Goal: Task Accomplishment & Management: Use online tool/utility

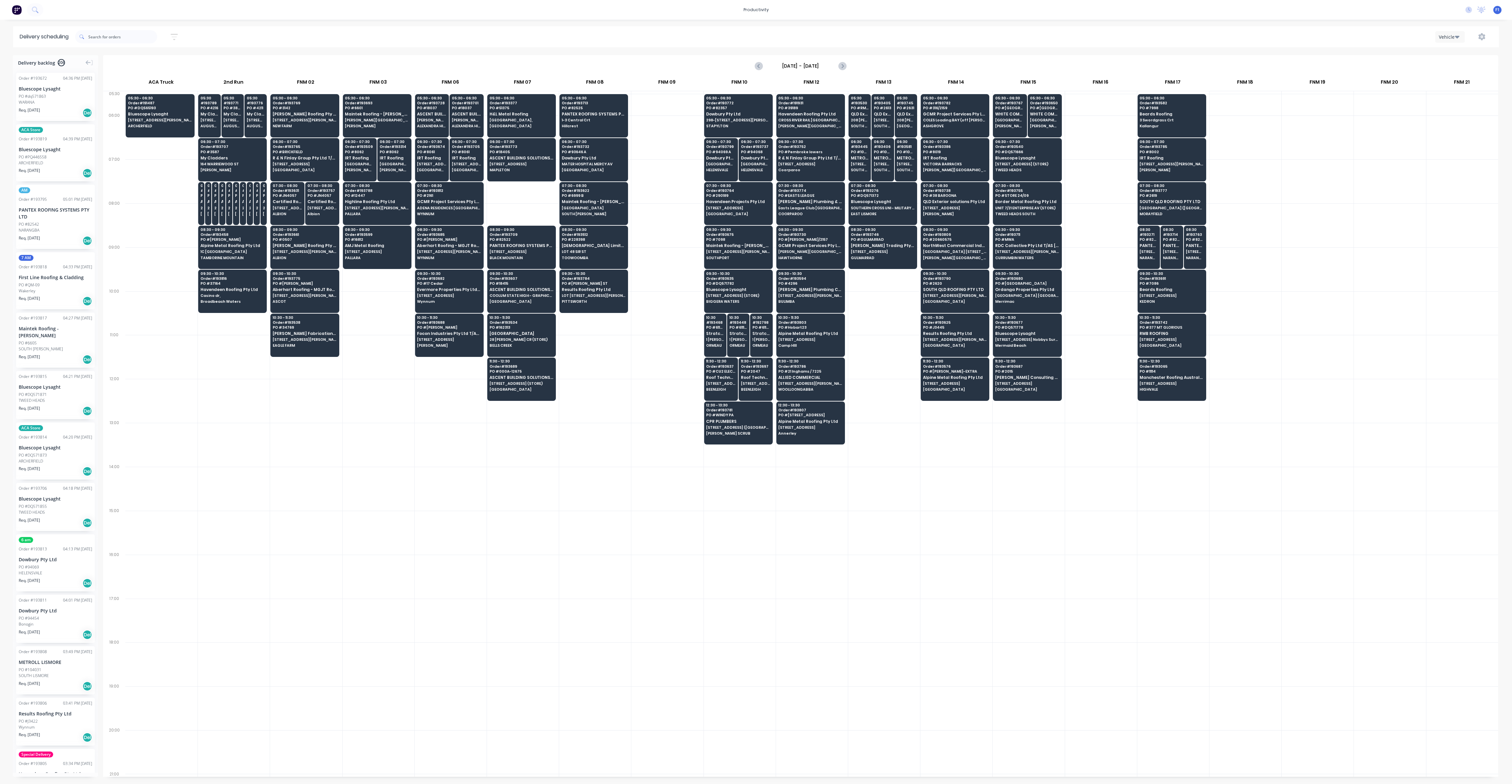
scroll to position [0, 0]
click at [106, 36] on input "text" at bounding box center [123, 36] width 69 height 13
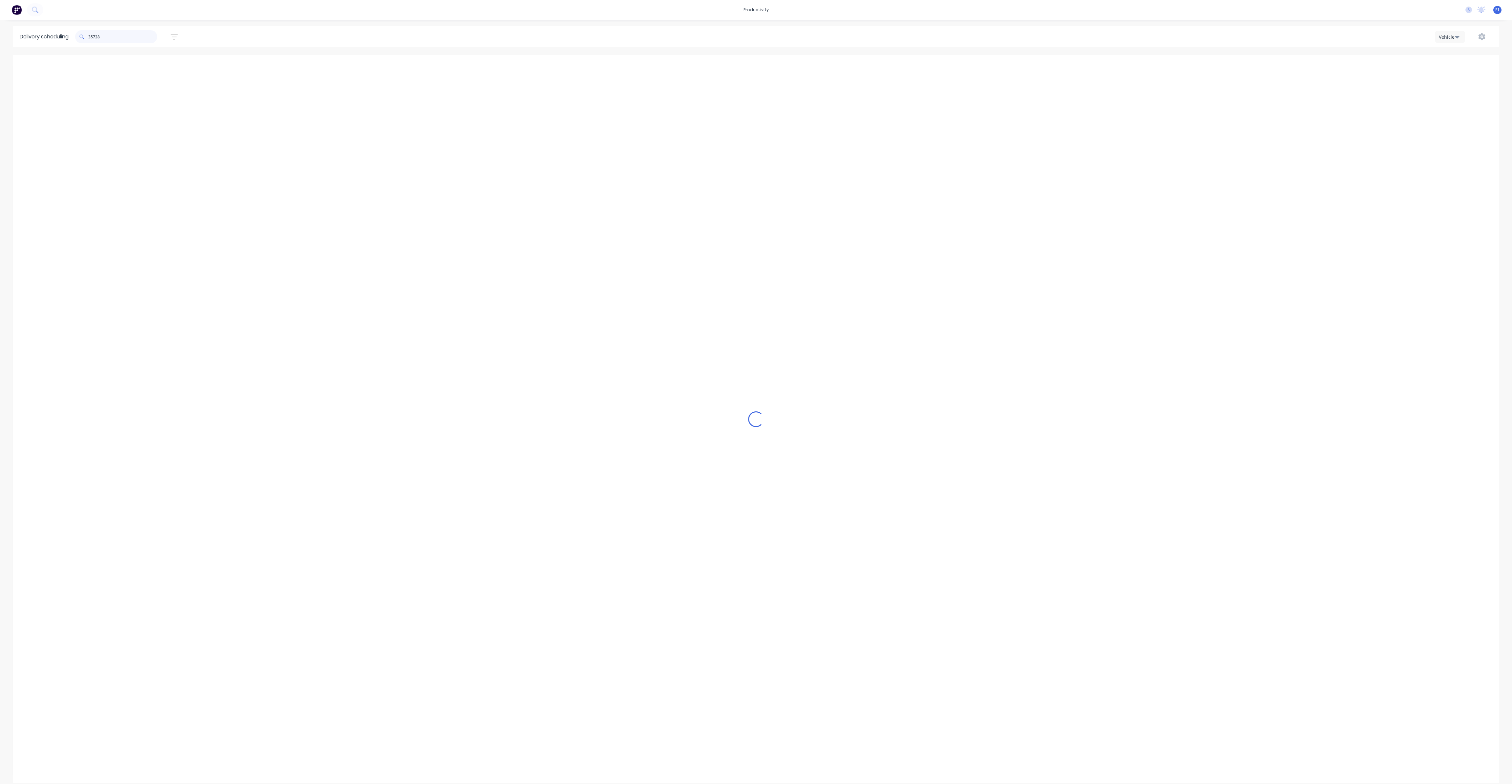
type input "357284"
click at [115, 34] on input "357284" at bounding box center [123, 36] width 69 height 13
click at [1456, 36] on icon "button" at bounding box center [1457, 36] width 5 height 3
click at [1442, 64] on div "Vehicle" at bounding box center [1468, 67] width 65 height 13
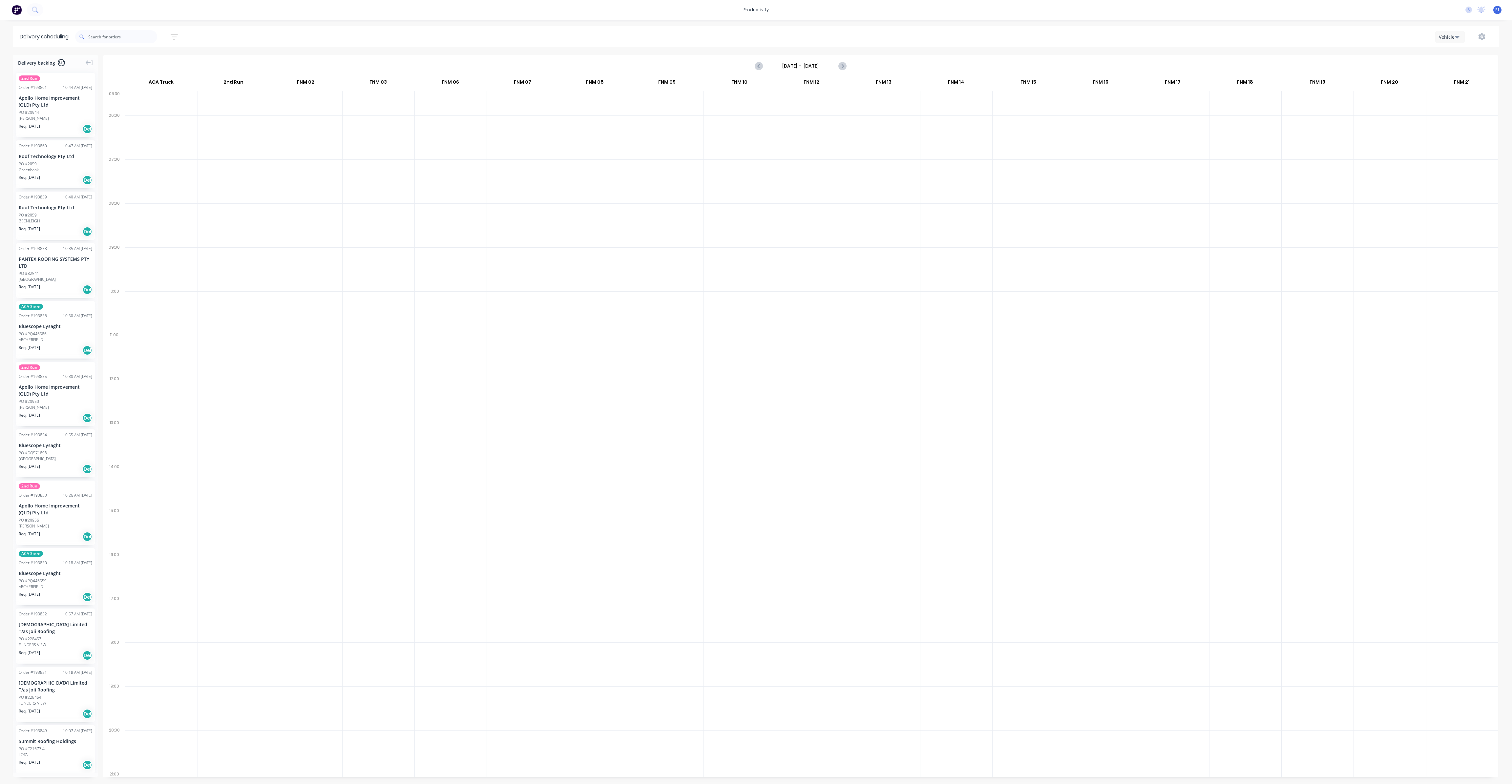
click at [826, 64] on input "[DATE] - [DATE]" at bounding box center [801, 66] width 65 height 10
click at [828, 137] on div "25" at bounding box center [830, 137] width 10 height 10
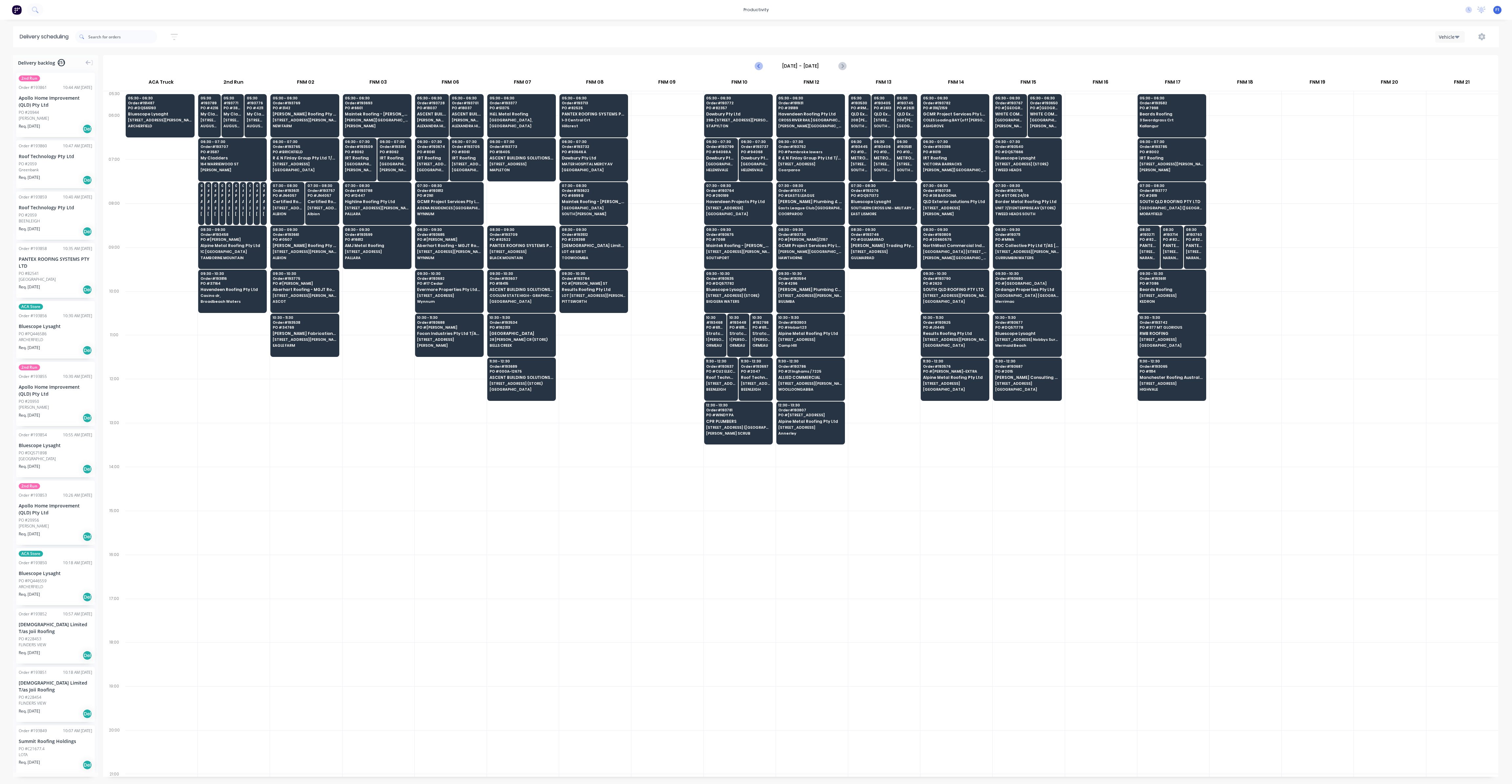
click at [757, 67] on icon "Previous page" at bounding box center [759, 66] width 7 height 7
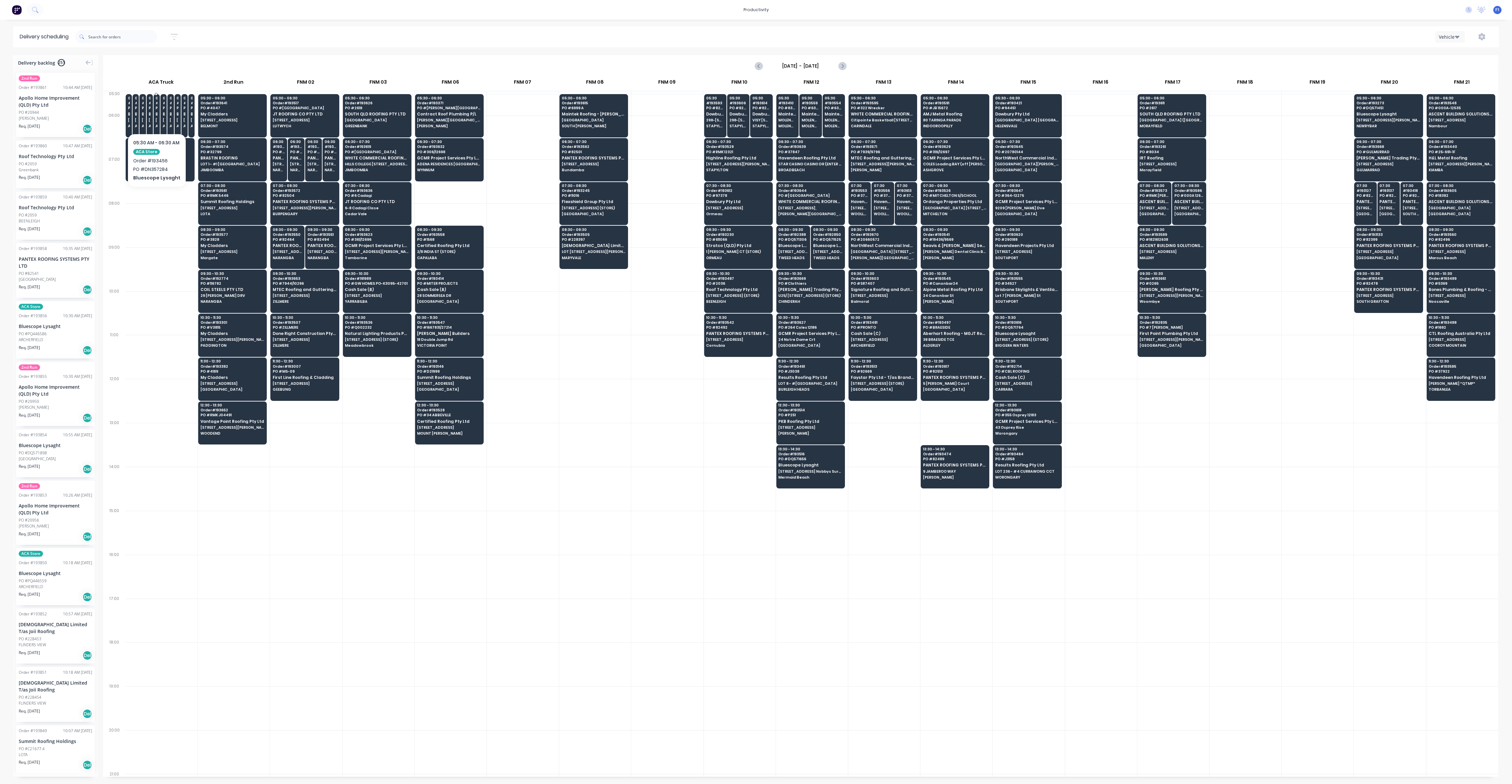
click at [156, 120] on span "[STREET_ADDRESS][PERSON_NAME] (STORE)" at bounding box center [156, 120] width 2 height 4
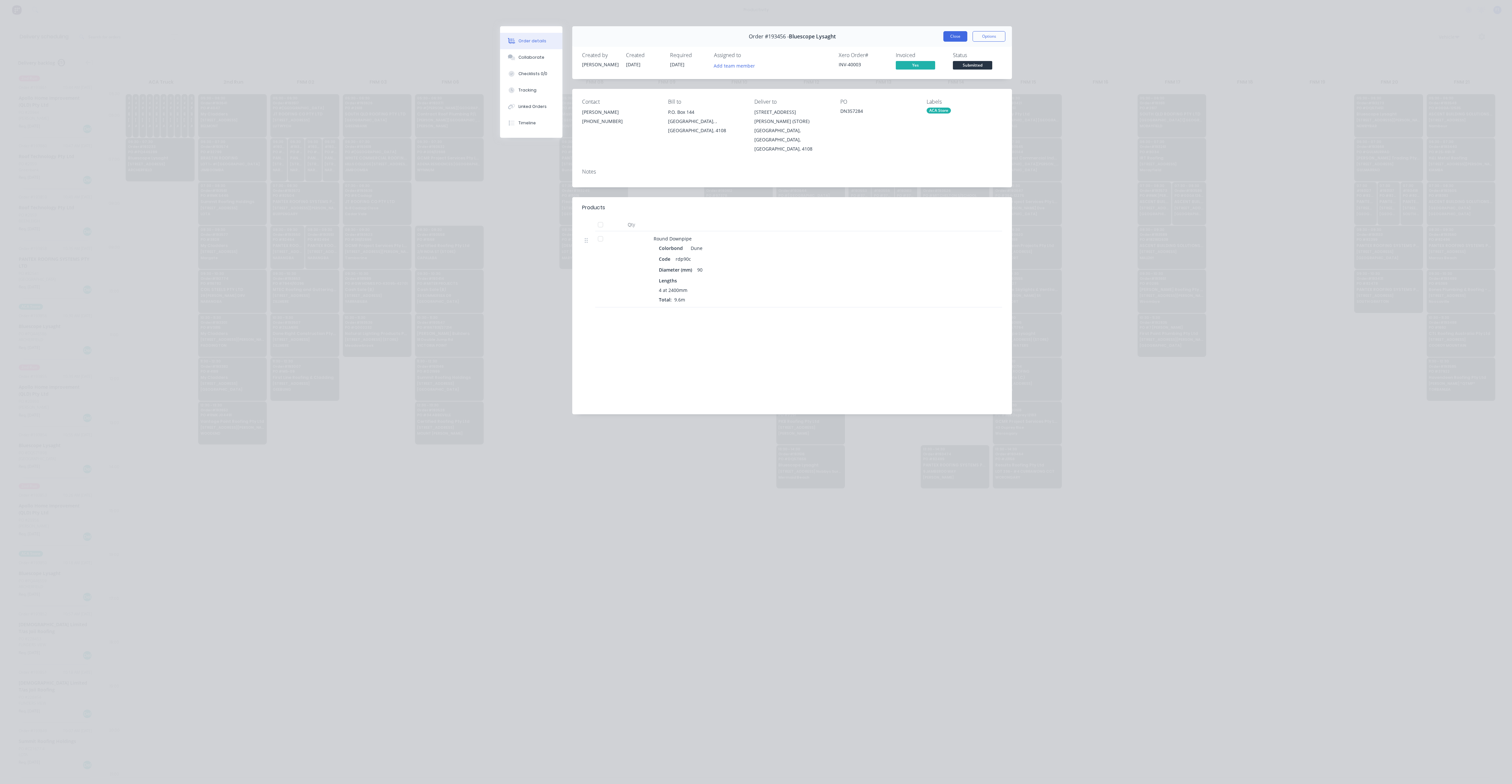
click at [956, 38] on button "Close" at bounding box center [956, 36] width 24 height 10
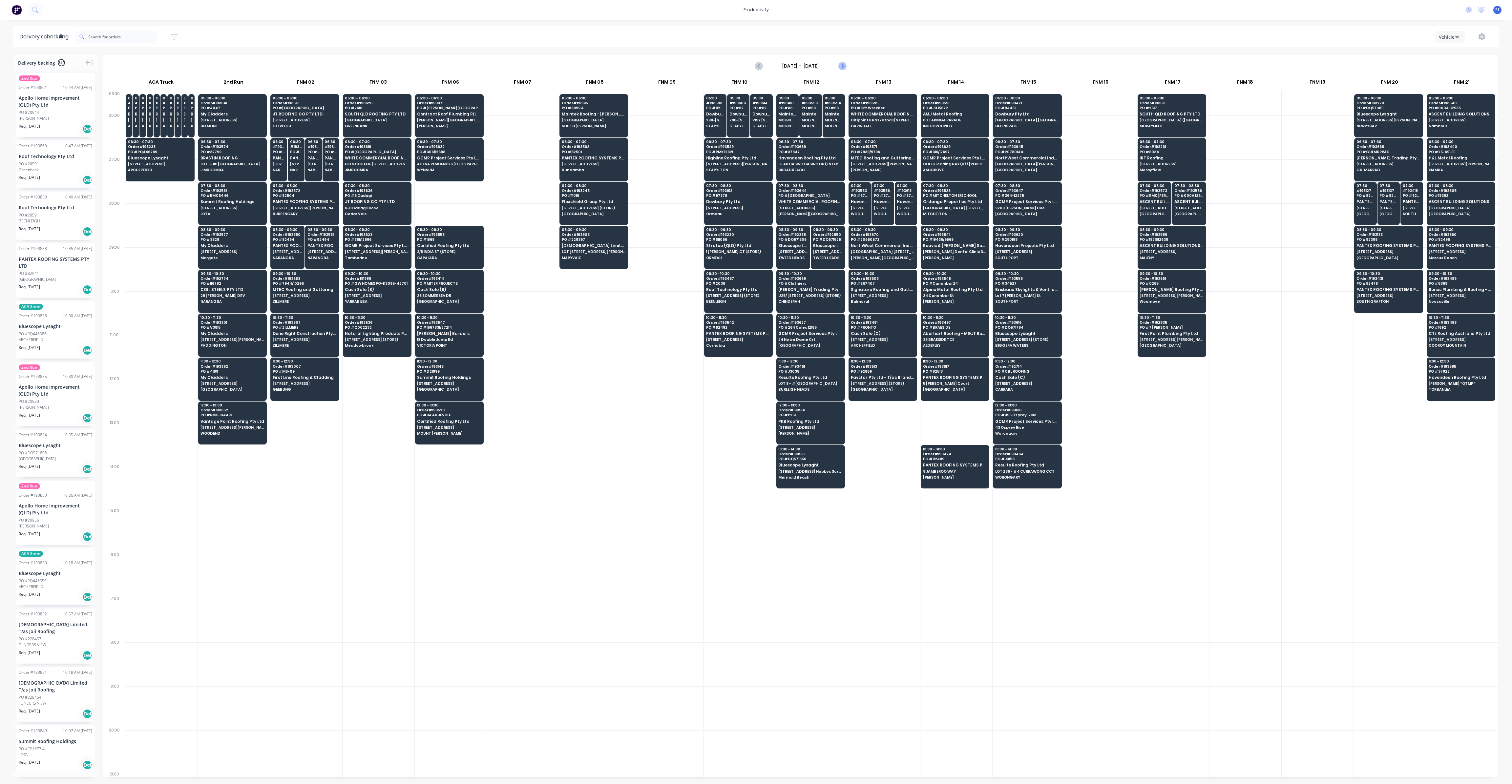
click at [841, 67] on icon "Next page" at bounding box center [842, 66] width 7 height 7
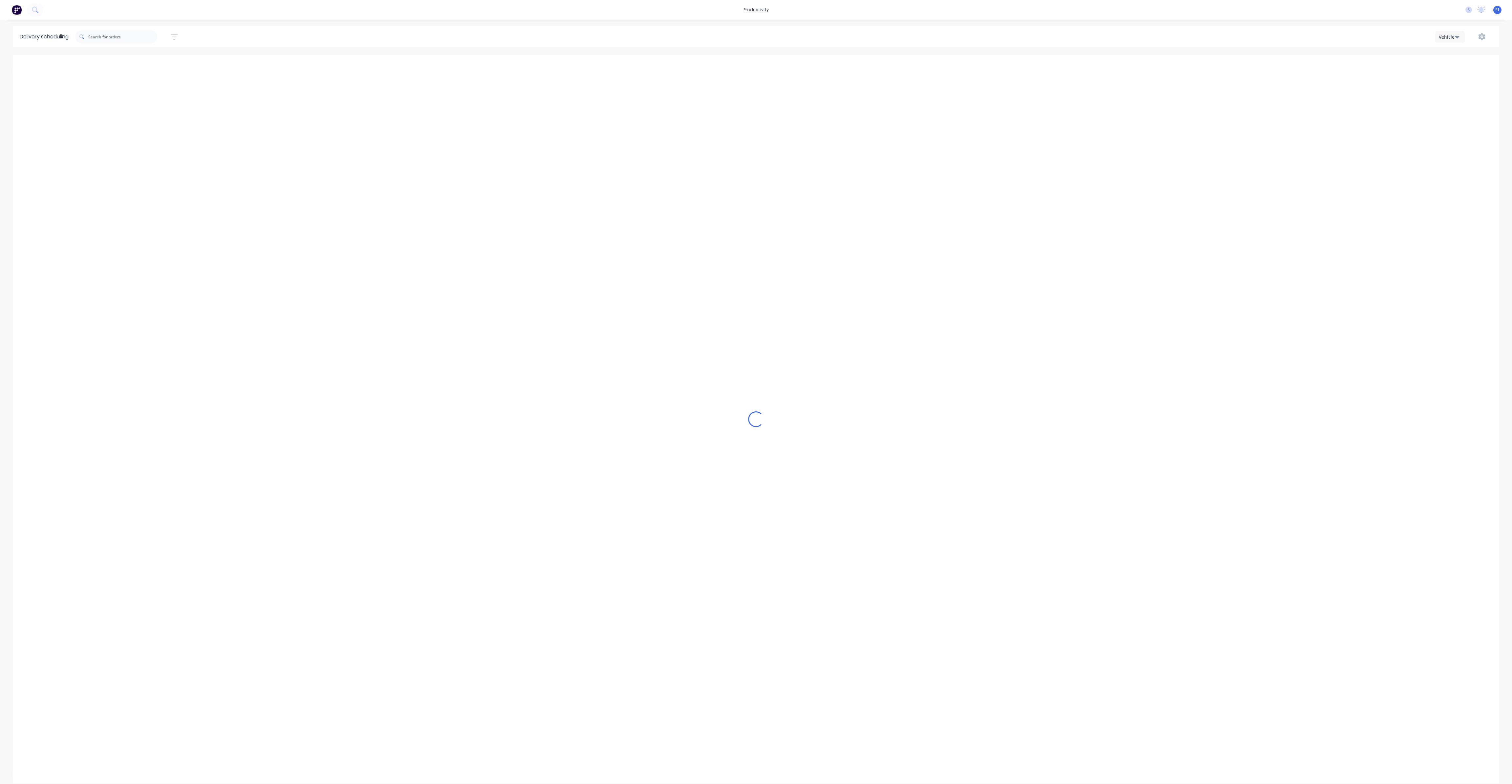
type input "[DATE] - [DATE]"
